Goal: Information Seeking & Learning: Learn about a topic

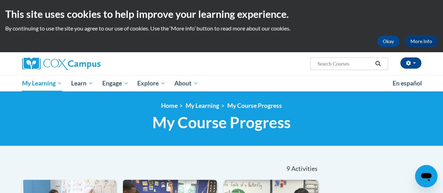
click at [326, 65] on input "Search..." at bounding box center [345, 64] width 56 height 8
paste input "Data Driven Instruction"
type input "Data Driven Instruction"
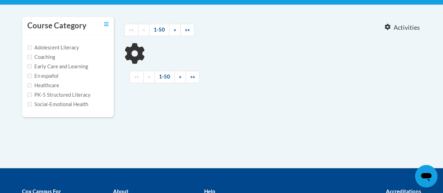
scroll to position [141, 0]
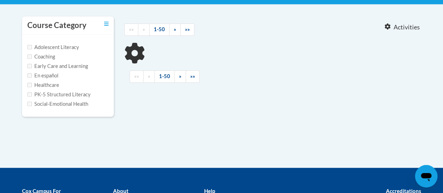
type input "Data Driven Instruction"
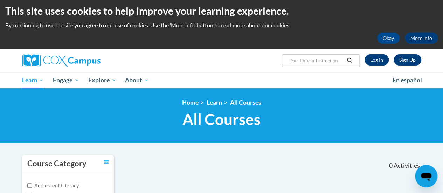
scroll to position [3, 0]
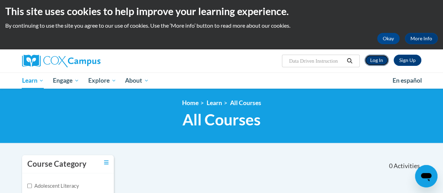
click at [375, 60] on link "Log In" at bounding box center [377, 60] width 24 height 11
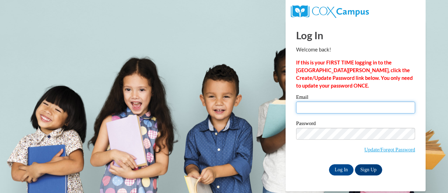
click at [313, 104] on input "Email" at bounding box center [355, 108] width 119 height 12
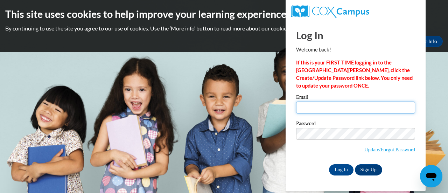
type input "[PERSON_NAME][EMAIL_ADDRESS][PERSON_NAME][DOMAIN_NAME]"
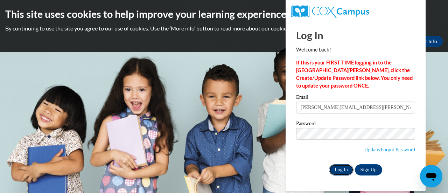
click at [344, 169] on input "Log In" at bounding box center [341, 169] width 25 height 11
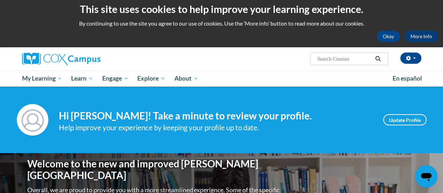
scroll to position [3, 0]
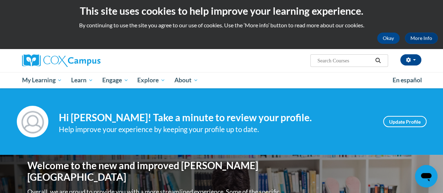
click at [322, 58] on input "Search..." at bounding box center [345, 60] width 56 height 8
paste input "Data Driven Instruction"
type input "Data Driven Instruction"
click at [381, 62] on icon "Search" at bounding box center [378, 60] width 6 height 5
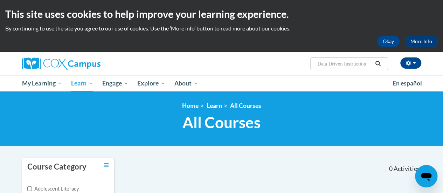
click at [331, 63] on input "Data Driven Instruction" at bounding box center [345, 64] width 56 height 8
type input "Data-Driven Instruction"
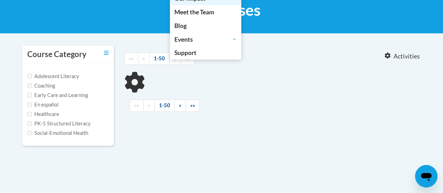
scroll to position [113, 0]
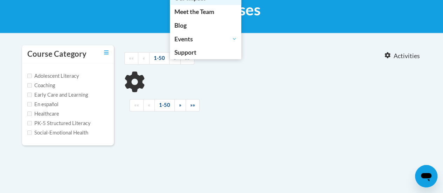
type input "Data-Driven Instruction"
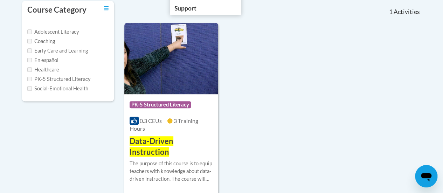
scroll to position [158, 0]
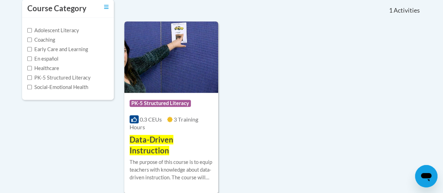
click at [173, 138] on span "Data-Driven Instruction" at bounding box center [152, 145] width 44 height 20
